Goal: Task Accomplishment & Management: Complete application form

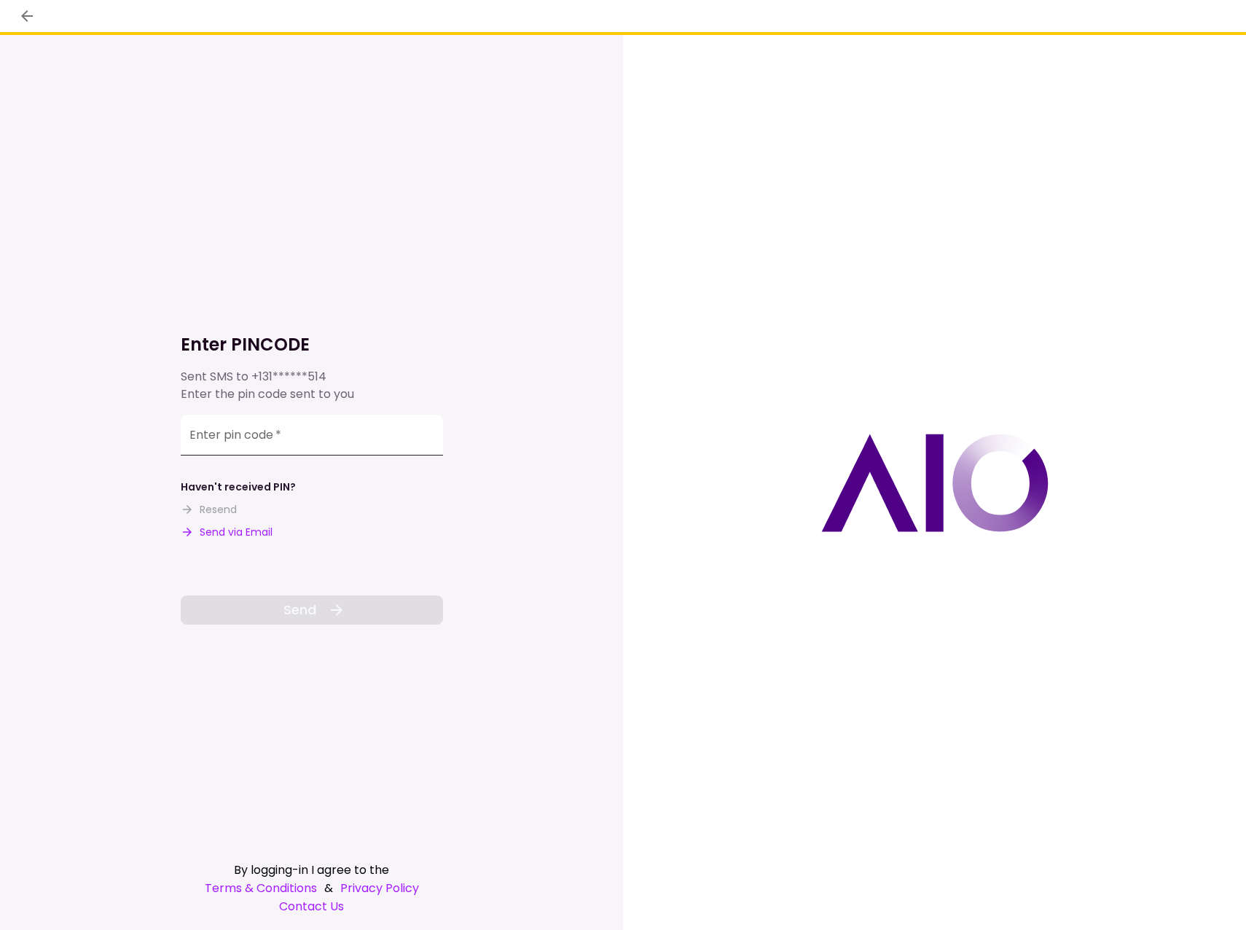
click at [285, 434] on input "Enter pin code   *" at bounding box center [312, 435] width 262 height 41
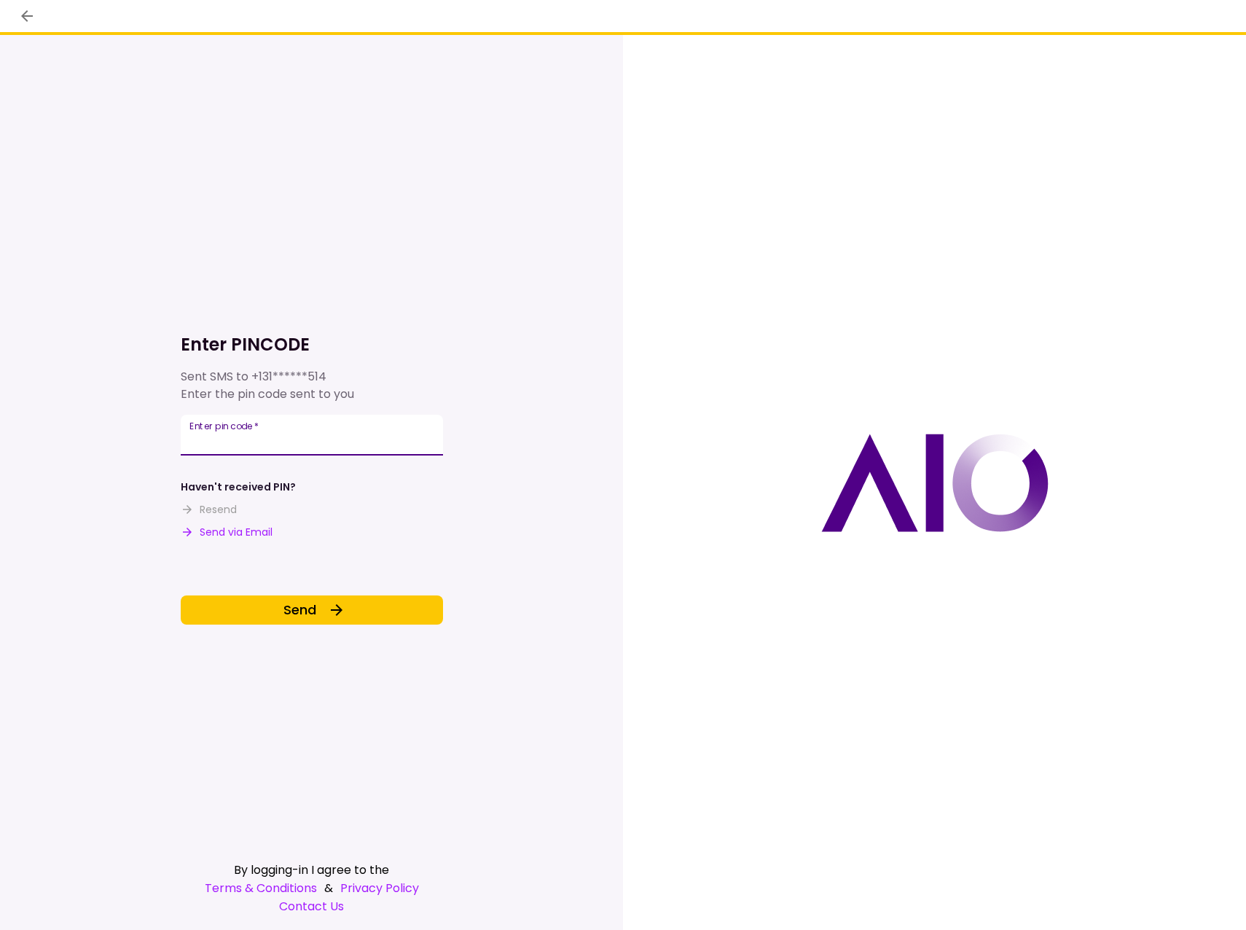
type input "******"
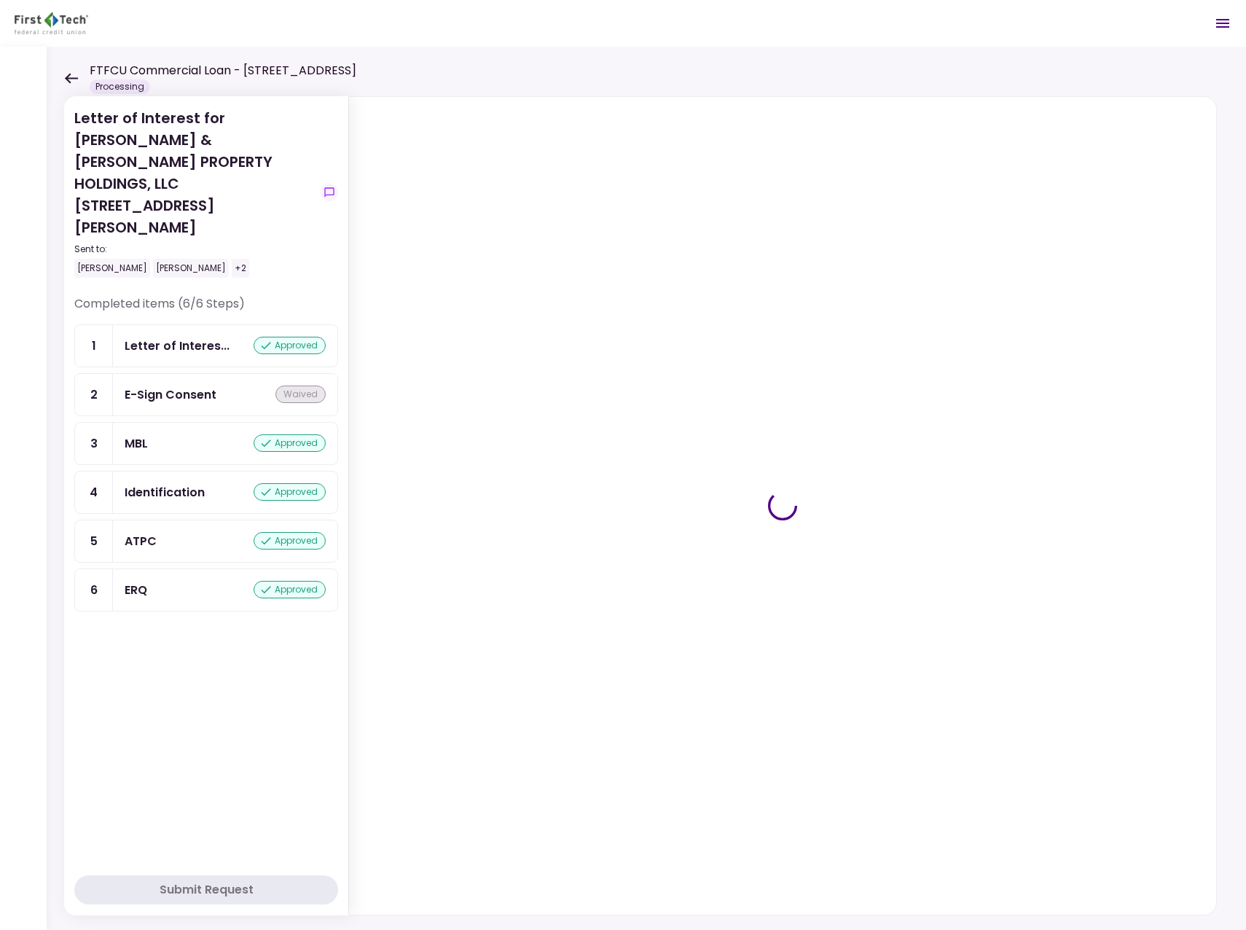
click at [71, 79] on icon at bounding box center [71, 78] width 13 height 10
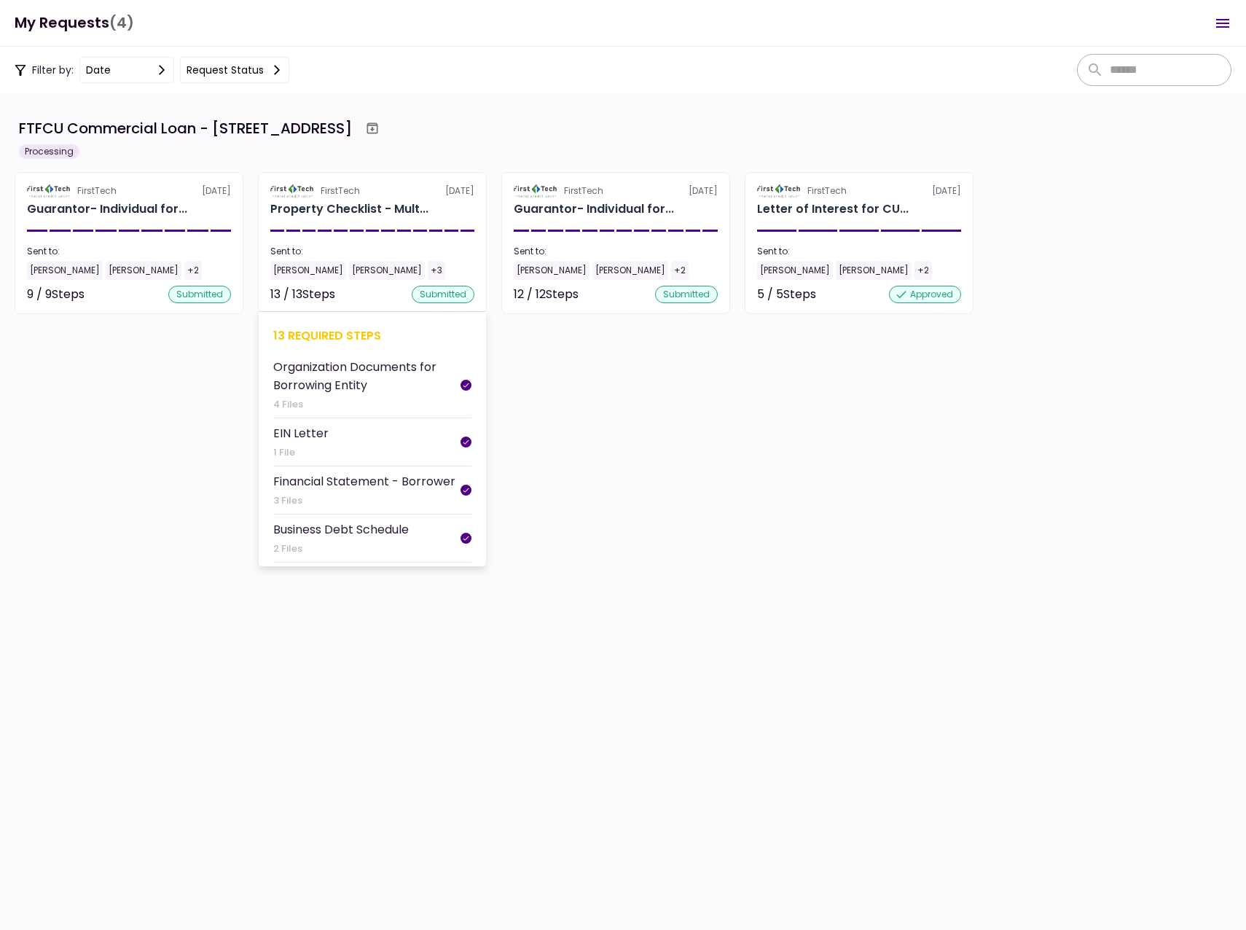
click at [293, 269] on div "Keith Cullum" at bounding box center [308, 270] width 76 height 19
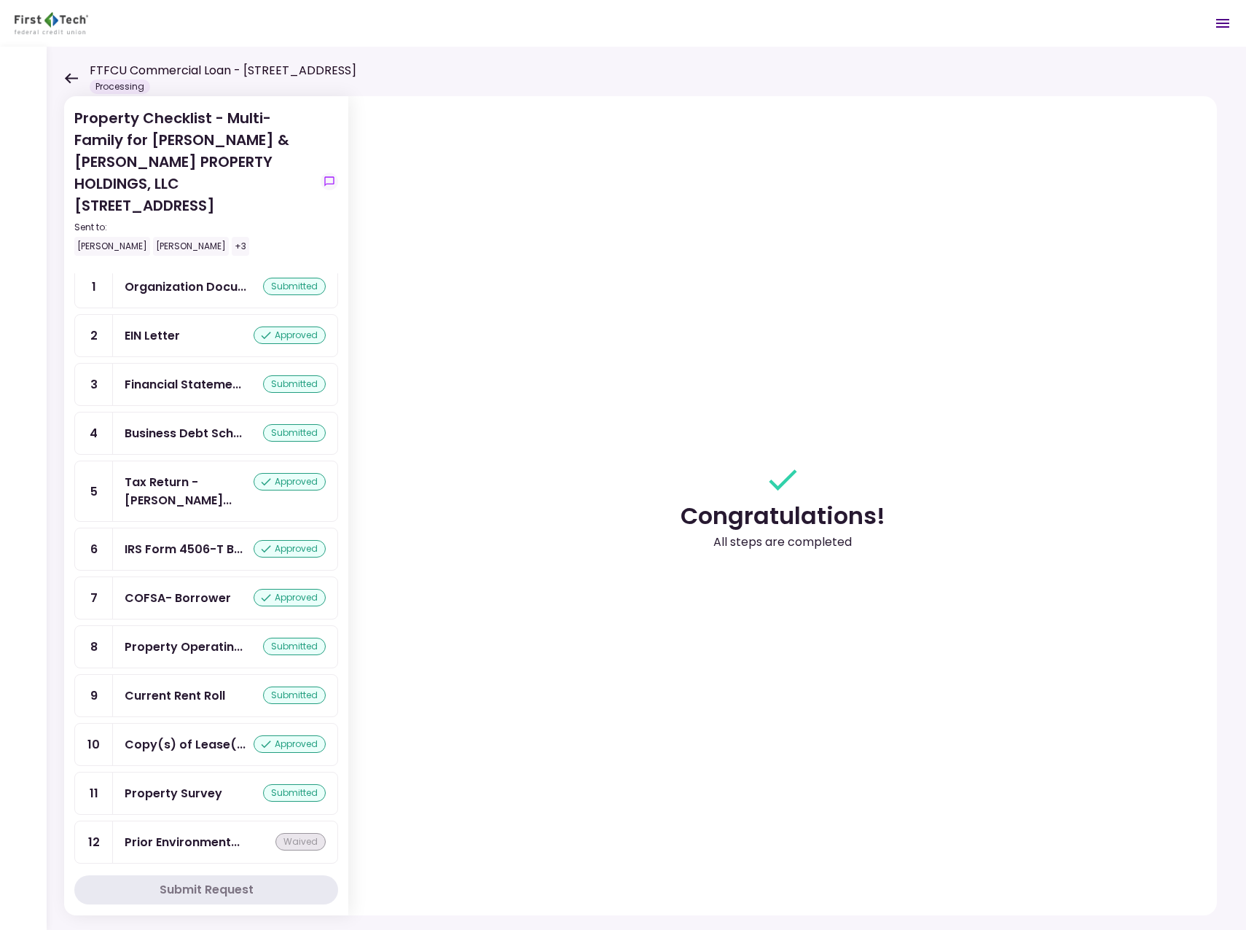
scroll to position [73, 0]
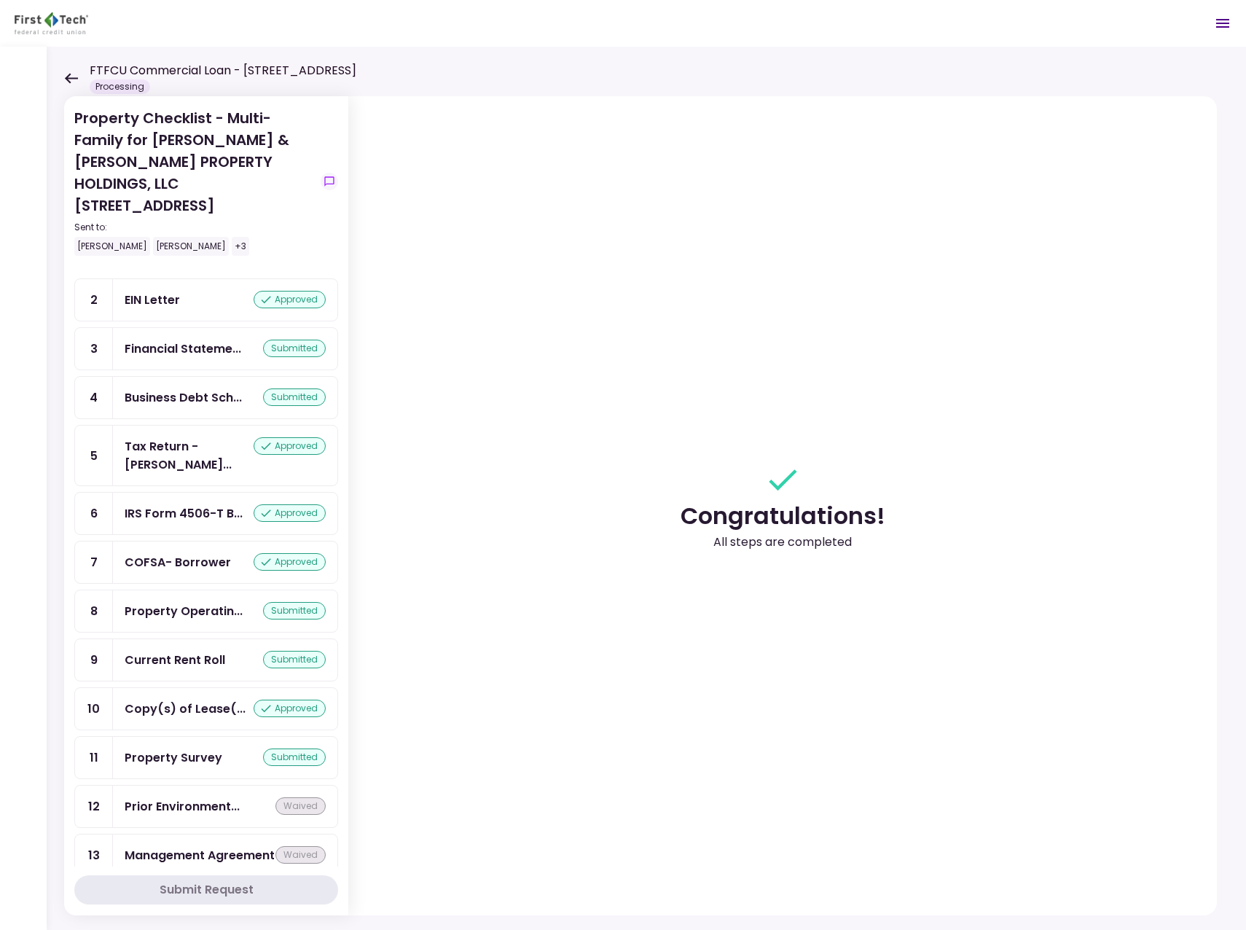
click at [180, 651] on div "Current Rent Roll" at bounding box center [175, 660] width 101 height 18
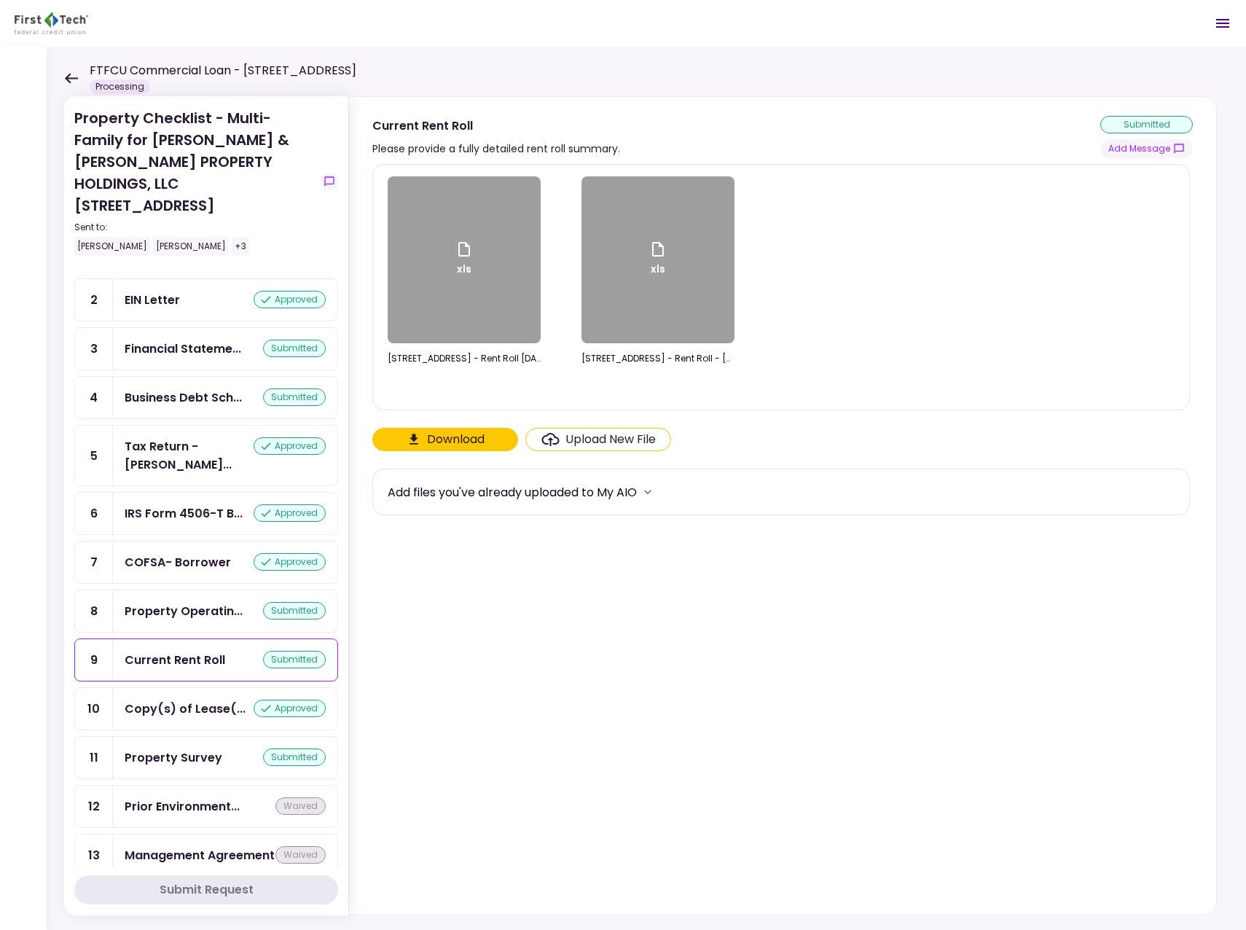
click at [455, 438] on button "Download" at bounding box center [445, 439] width 146 height 23
click at [587, 436] on div "Upload New File" at bounding box center [611, 439] width 90 height 17
click at [0, 0] on input "Upload New File" at bounding box center [0, 0] width 0 height 0
click at [607, 434] on div "Upload New File" at bounding box center [611, 439] width 90 height 17
click at [0, 0] on input "Upload New File" at bounding box center [0, 0] width 0 height 0
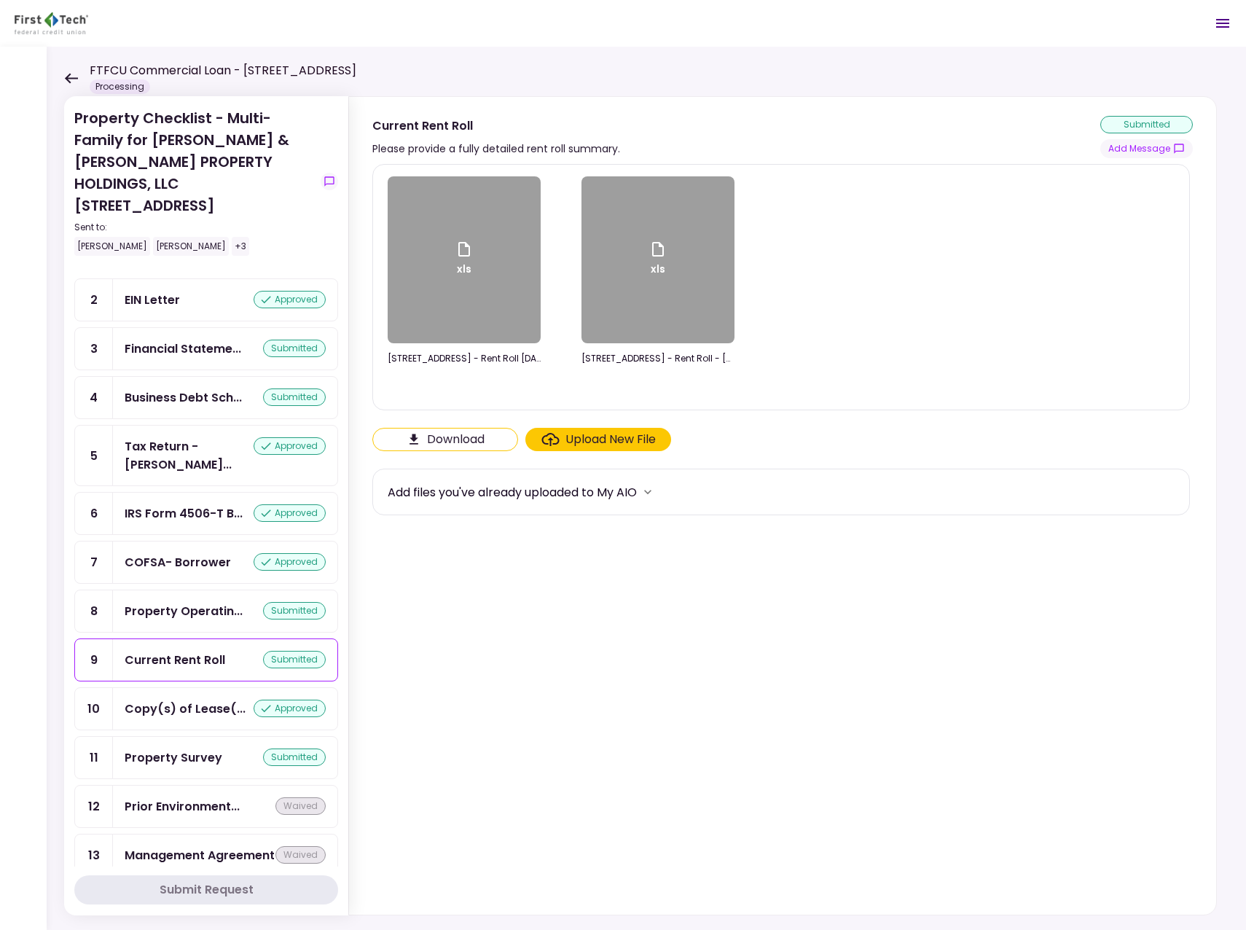
scroll to position [158, 0]
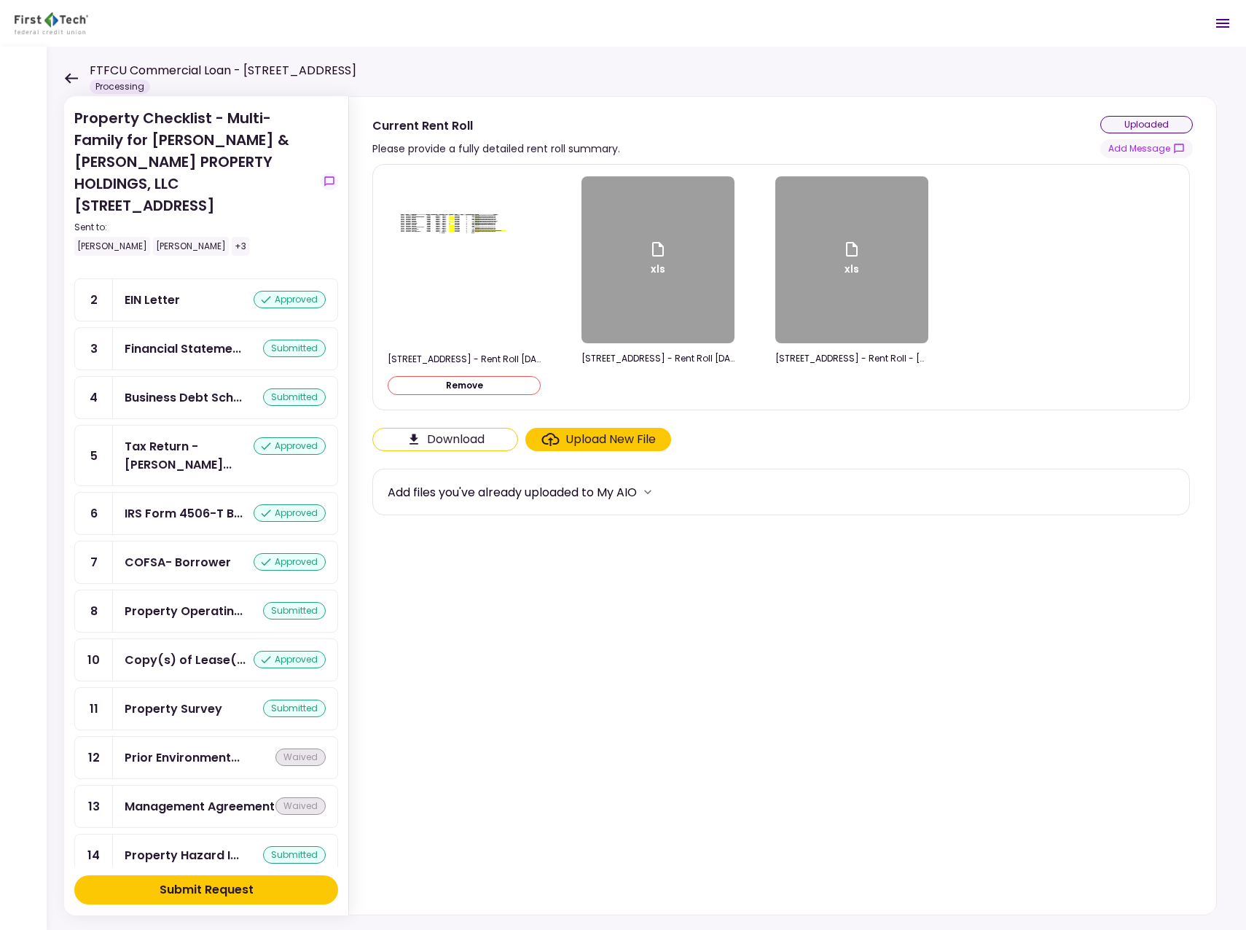
click at [188, 890] on div "Submit Request" at bounding box center [207, 889] width 94 height 17
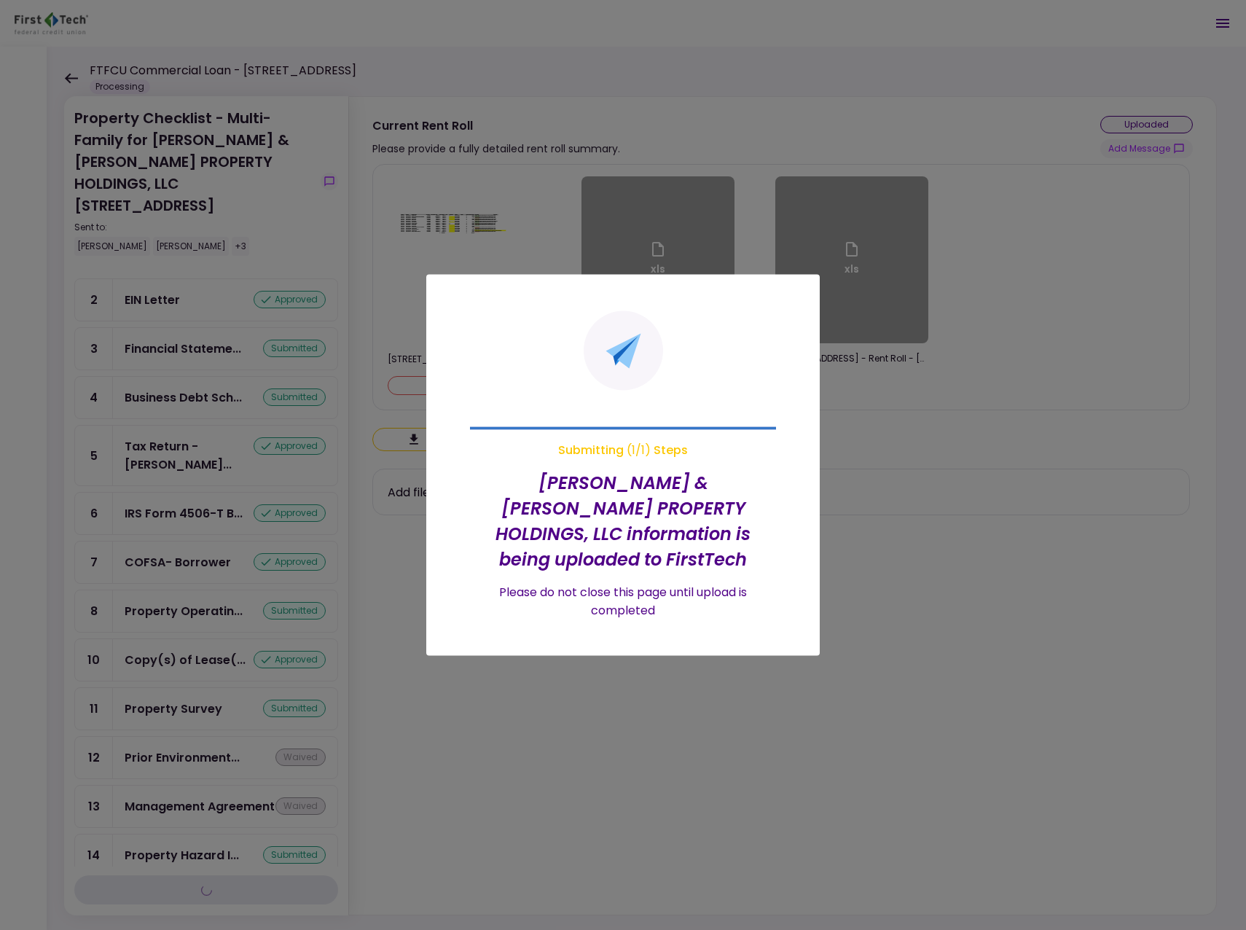
scroll to position [73, 0]
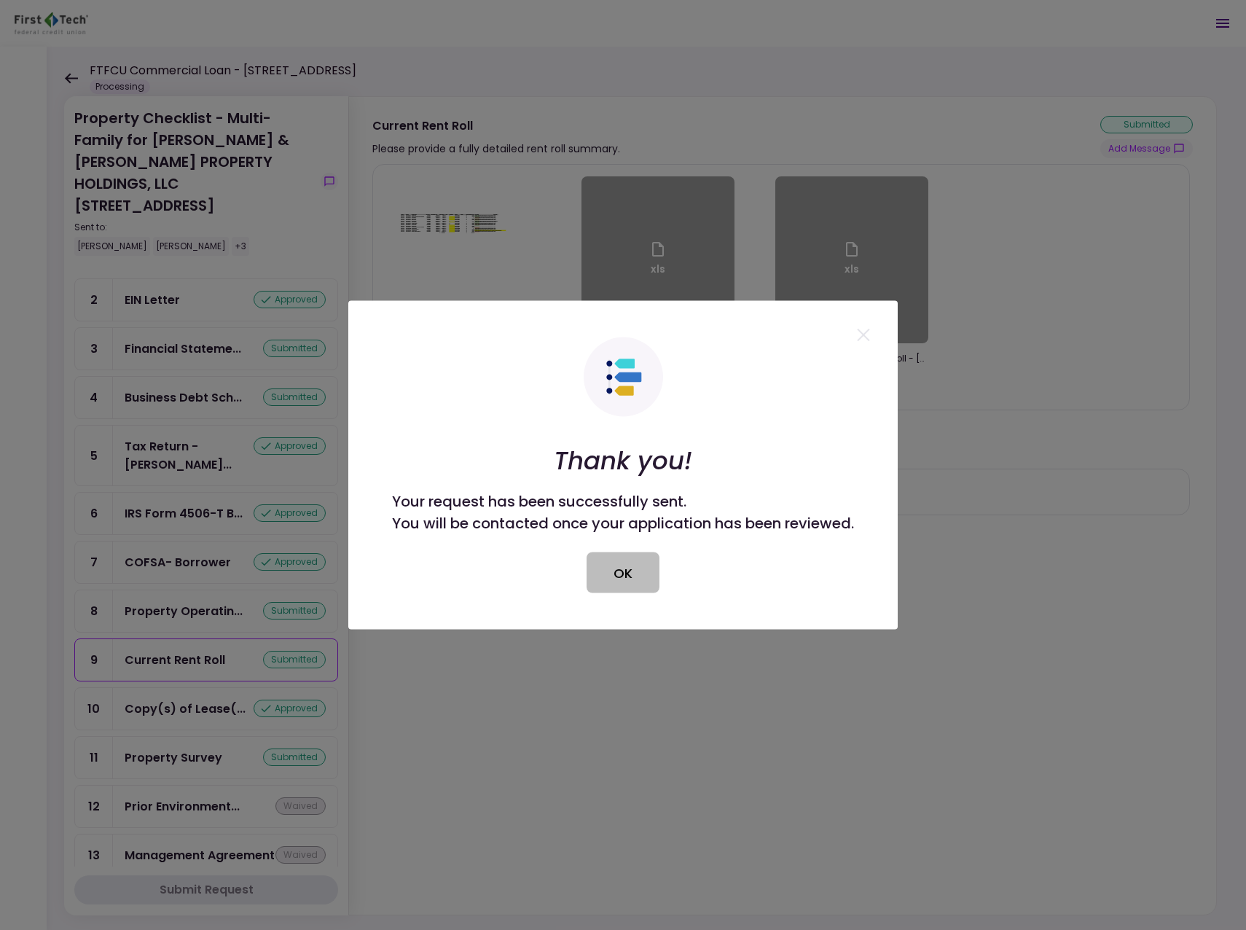
click at [633, 578] on button "OK" at bounding box center [623, 572] width 73 height 41
